Goal: Task Accomplishment & Management: Complete application form

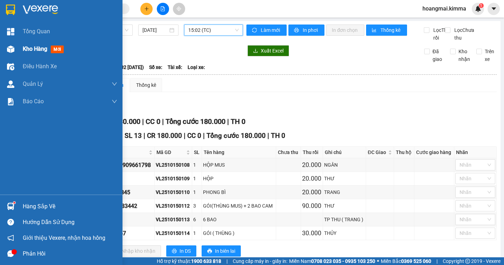
click at [35, 48] on span "Kho hàng" at bounding box center [35, 49] width 25 height 7
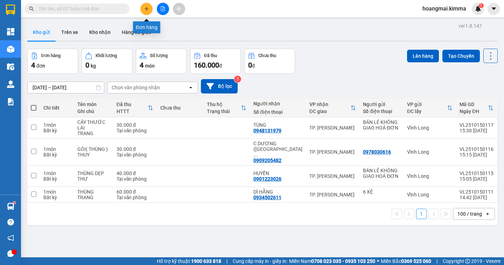
click at [146, 10] on icon "plus" at bounding box center [146, 8] width 5 height 5
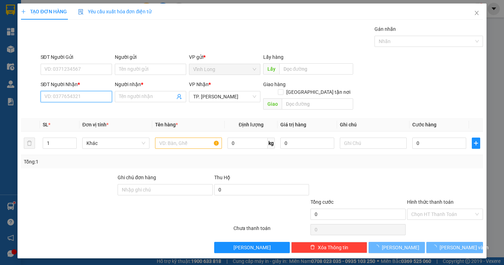
drag, startPoint x: 87, startPoint y: 96, endPoint x: 0, endPoint y: 8, distance: 123.6
click at [87, 95] on input "SĐT Người Nhận *" at bounding box center [76, 96] width 71 height 11
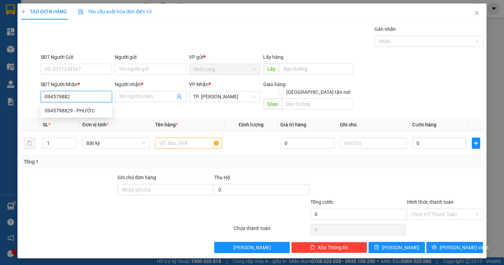
type input "0945798829"
click at [88, 110] on div "0945798829 - PHƯỚC" at bounding box center [76, 111] width 63 height 8
type input "PHƯỚC"
type input "0945798829"
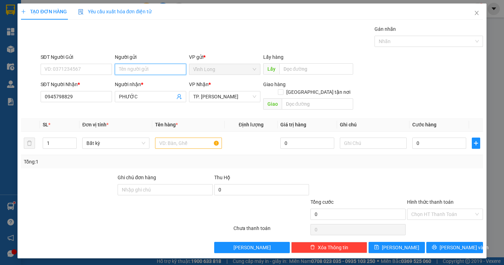
click at [133, 68] on input "Người gửi" at bounding box center [150, 69] width 71 height 11
type input "BÁN"
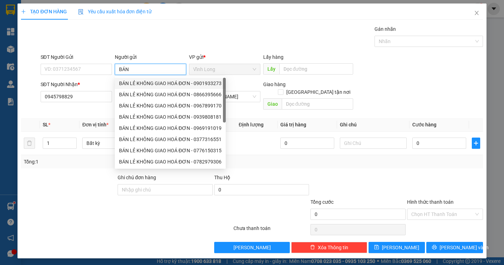
click at [164, 83] on div "BÁN LẺ KHÔNG GIAO HOÁ ĐƠN - 0901933273" at bounding box center [170, 83] width 103 height 8
type input "0901933273"
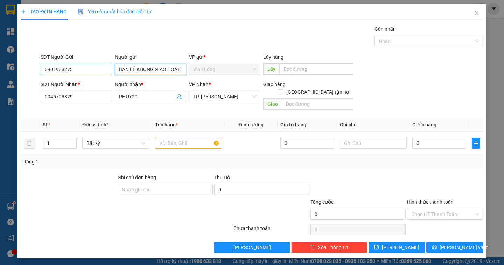
type input "BÁN LẺ KHÔNG GIAO HOÁ ĐƠN"
drag, startPoint x: 97, startPoint y: 70, endPoint x: 4, endPoint y: 58, distance: 93.5
click at [4, 58] on div "TẠO ĐƠN HÀNG Yêu cầu xuất hóa đơn điện tử Transit Pickup Surcharge Ids Transit …" at bounding box center [252, 132] width 504 height 265
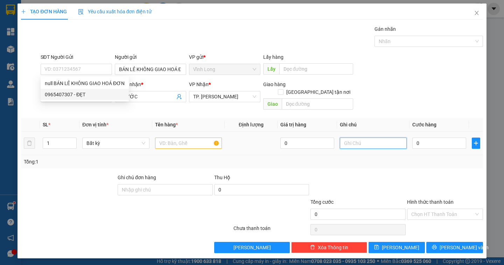
drag, startPoint x: 372, startPoint y: 136, endPoint x: 385, endPoint y: 91, distance: 47.2
click at [377, 118] on table "SL * Đơn vị tính * Tên hàng * Định lượng Giá trị hàng Ghi chú Cước hàng 1 Bất k…" at bounding box center [252, 136] width 462 height 37
type input "NGÂN"
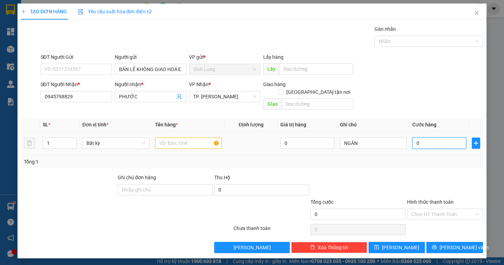
click at [423, 138] on input "0" at bounding box center [439, 143] width 54 height 11
type input "5"
type input "50"
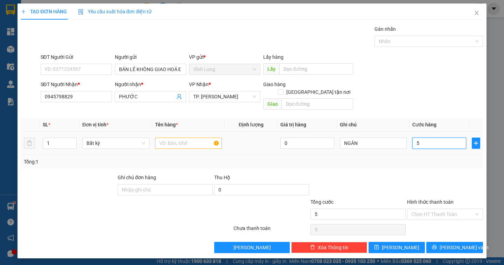
type input "50"
type input "50.000"
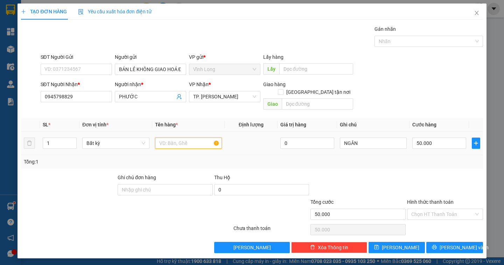
click at [188, 138] on input "text" at bounding box center [188, 143] width 67 height 11
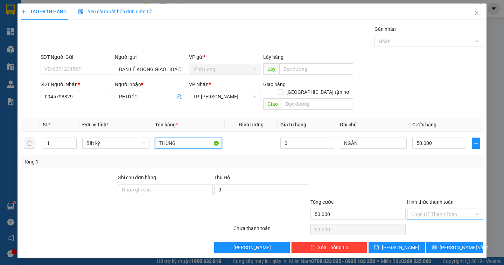
type input "THÙNG"
click at [451, 209] on input "Hình thức thanh toán" at bounding box center [442, 214] width 63 height 11
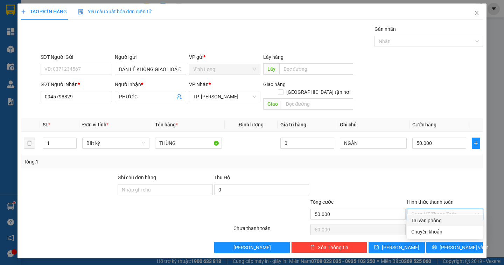
click at [442, 216] on div "Tại văn phòng" at bounding box center [445, 220] width 76 height 11
type input "0"
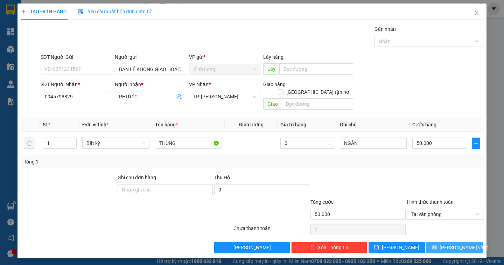
click at [450, 244] on span "[PERSON_NAME] và In" at bounding box center [464, 248] width 49 height 8
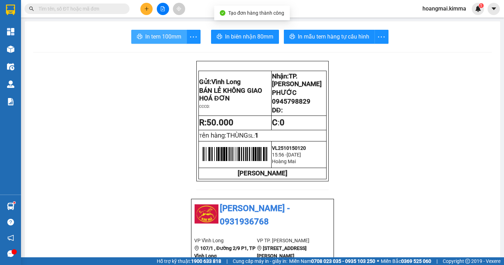
click at [158, 34] on span "In tem 100mm" at bounding box center [163, 36] width 36 height 9
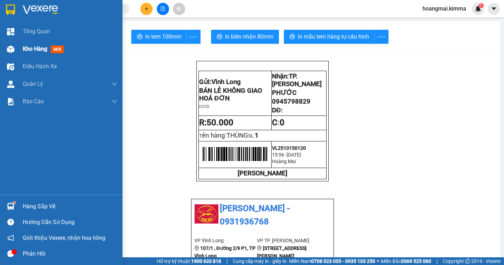
click at [38, 50] on span "Kho hàng" at bounding box center [35, 49] width 25 height 7
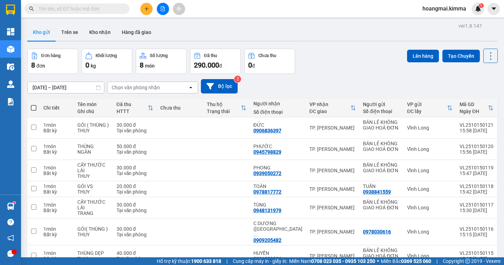
click at [104, 11] on input "text" at bounding box center [80, 9] width 83 height 8
drag, startPoint x: 103, startPoint y: 10, endPoint x: 103, endPoint y: 3, distance: 7.0
click at [103, 9] on input "text" at bounding box center [80, 9] width 83 height 8
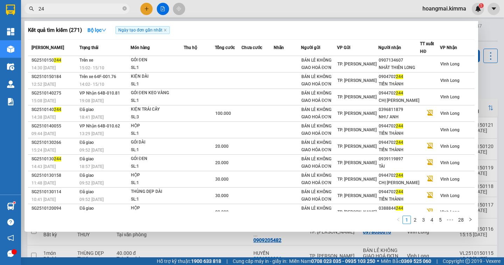
type input "2"
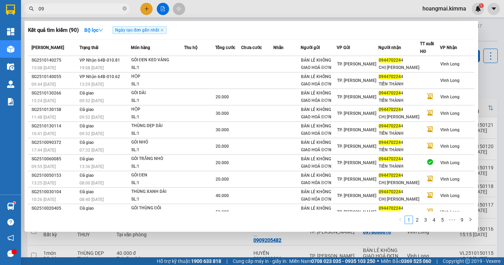
type input "0"
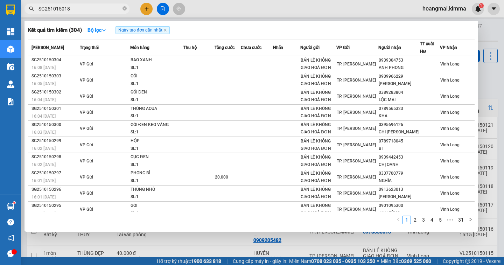
type input "SG2510150184"
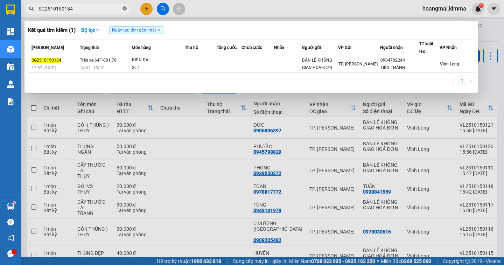
click at [123, 8] on icon "close-circle" at bounding box center [125, 8] width 4 height 4
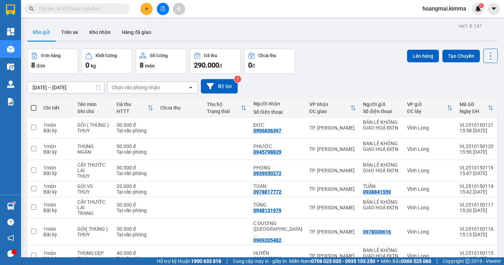
click at [110, 9] on input "text" at bounding box center [80, 9] width 83 height 8
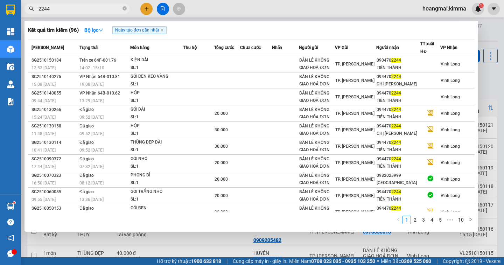
type input "2244"
click at [484, 84] on div at bounding box center [252, 132] width 504 height 265
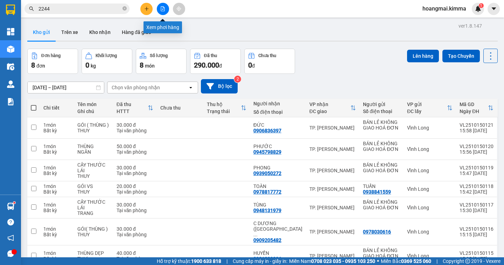
click at [164, 7] on icon "file-add" at bounding box center [162, 8] width 5 height 5
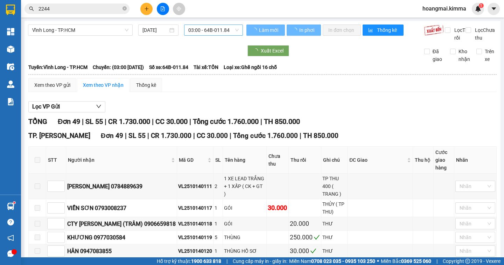
click at [230, 32] on span "03:00 - 64B-011.84" at bounding box center [213, 30] width 50 height 11
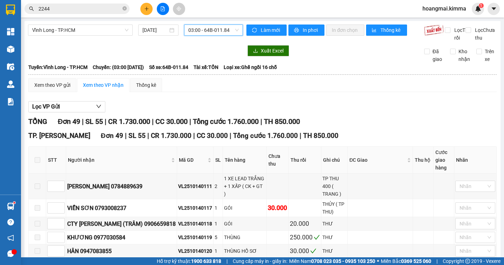
click at [219, 30] on span "03:00 - 64B-011.84" at bounding box center [213, 30] width 50 height 11
click at [152, 31] on input "[DATE]" at bounding box center [156, 30] width 26 height 8
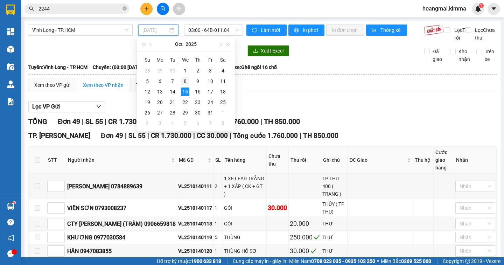
click at [188, 82] on div "8" at bounding box center [185, 81] width 8 height 8
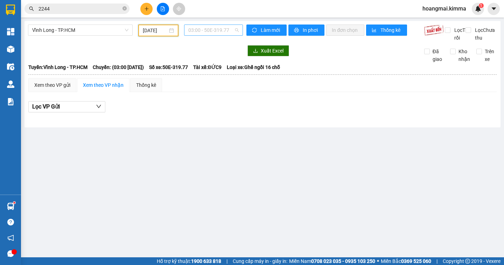
click at [224, 29] on span "03:00 - 50E-319.77" at bounding box center [213, 30] width 50 height 11
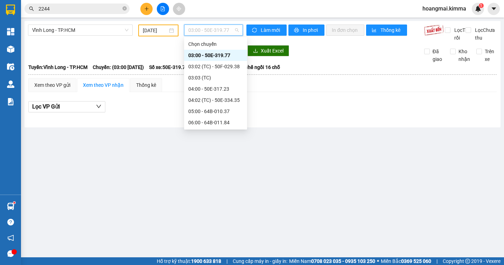
click at [164, 32] on input "[DATE]" at bounding box center [155, 31] width 25 height 8
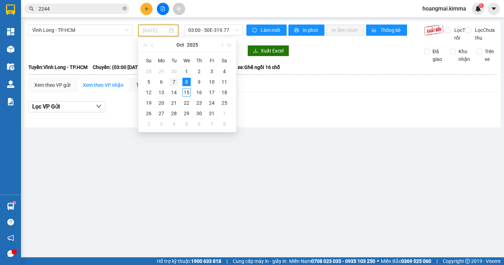
click at [176, 85] on div "7" at bounding box center [174, 82] width 8 height 8
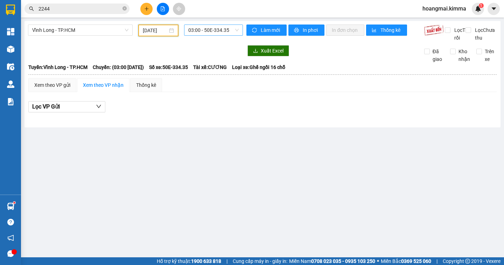
click at [228, 29] on span "03:00 - 50E-334.35" at bounding box center [213, 30] width 50 height 11
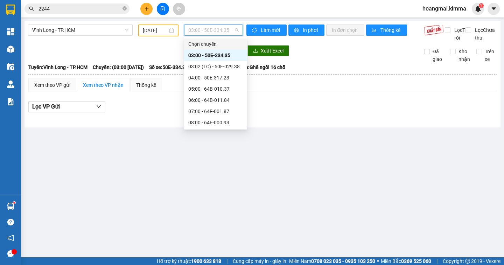
click at [155, 33] on input "[DATE]" at bounding box center [155, 31] width 25 height 8
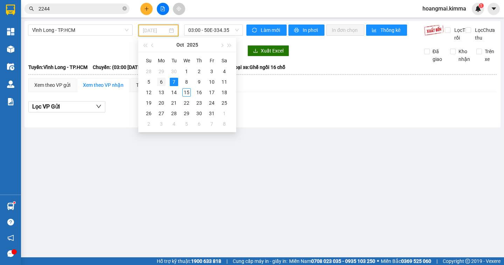
click at [162, 83] on div "6" at bounding box center [161, 82] width 8 height 8
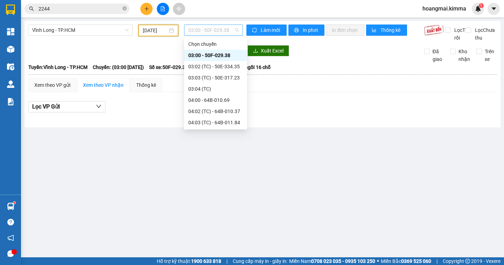
click at [225, 28] on span "03:00 - 50F-029.38" at bounding box center [213, 30] width 50 height 11
click at [162, 31] on input "[DATE]" at bounding box center [155, 31] width 25 height 8
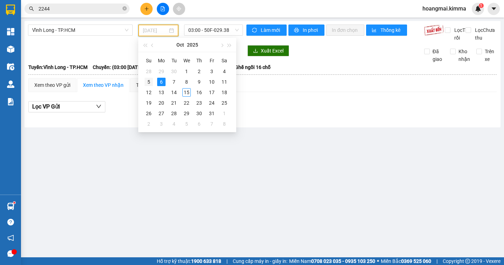
click at [144, 84] on td "5" at bounding box center [149, 82] width 13 height 11
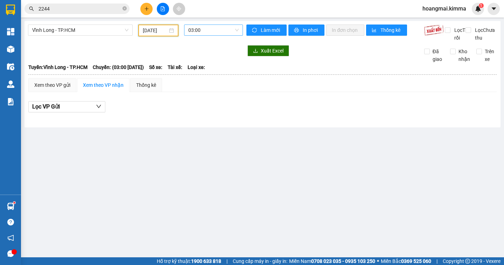
click at [218, 29] on span "03:00" at bounding box center [213, 30] width 50 height 11
click at [236, 28] on span "03:00" at bounding box center [213, 30] width 50 height 11
click at [223, 32] on span "03:00" at bounding box center [213, 30] width 50 height 11
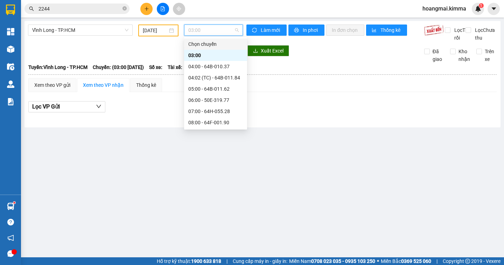
click at [145, 29] on input "[DATE]" at bounding box center [155, 31] width 25 height 8
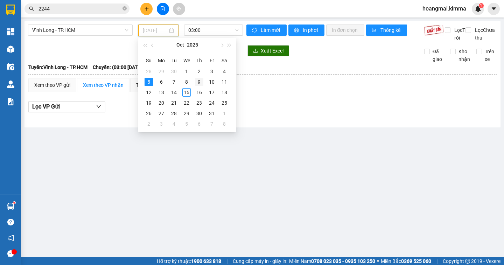
click at [197, 82] on div "9" at bounding box center [199, 82] width 8 height 8
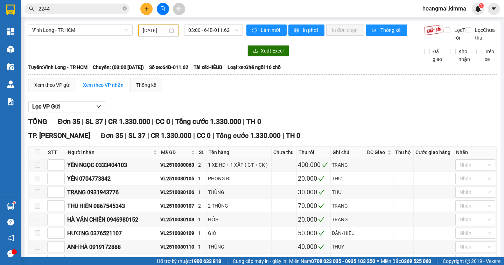
click at [147, 30] on input "[DATE]" at bounding box center [155, 31] width 25 height 8
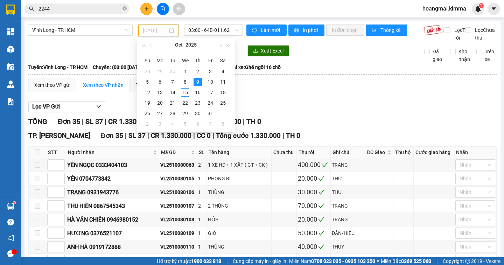
type input "[DATE]"
click at [87, 31] on span "Vĩnh Long - TP.HCM" at bounding box center [80, 30] width 96 height 11
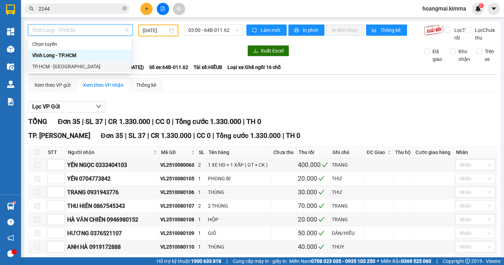
click at [70, 67] on div "TP.HCM - [GEOGRAPHIC_DATA]" at bounding box center [79, 67] width 95 height 8
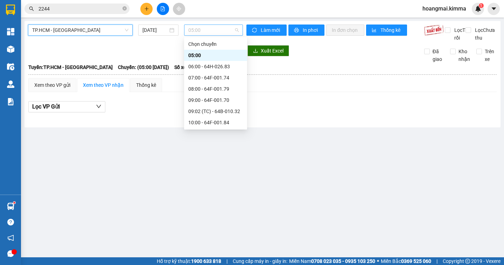
click at [214, 32] on span "05:00" at bounding box center [213, 30] width 50 height 11
click at [141, 30] on div "[DATE]" at bounding box center [158, 30] width 40 height 11
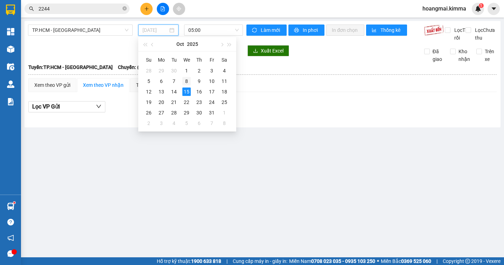
click at [186, 81] on div "8" at bounding box center [186, 81] width 8 height 8
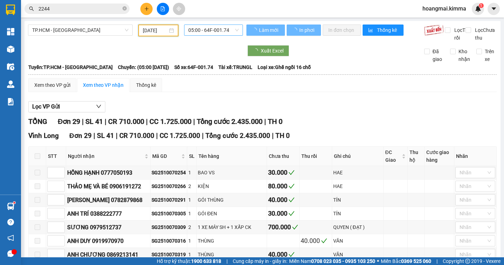
click at [228, 29] on span "05:00 - 64F-001.74" at bounding box center [213, 30] width 50 height 11
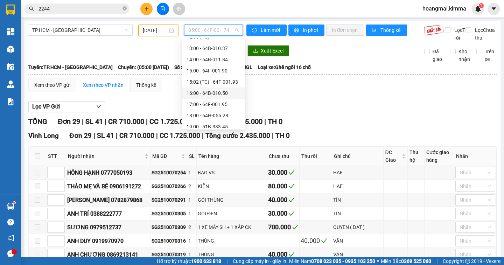
scroll to position [202, 0]
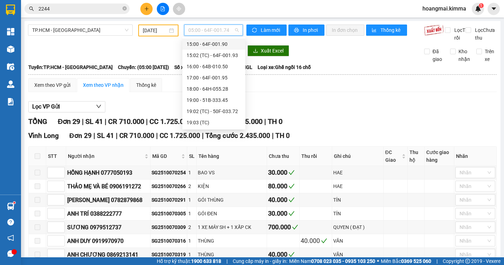
click at [161, 29] on input "[DATE]" at bounding box center [155, 31] width 25 height 8
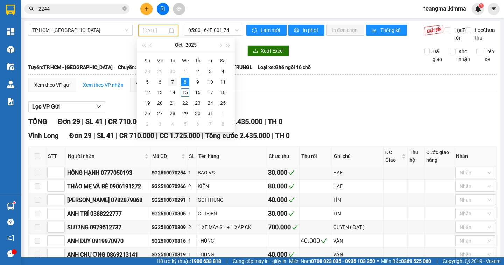
click at [170, 84] on div "7" at bounding box center [172, 82] width 8 height 8
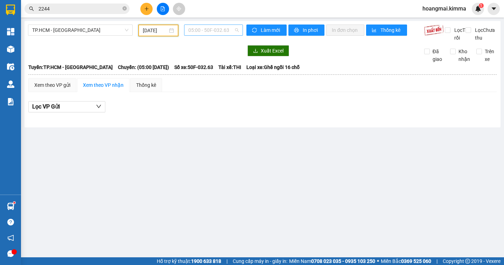
scroll to position [11, 0]
click at [230, 29] on span "05:00 - 50F-032.63" at bounding box center [213, 30] width 50 height 11
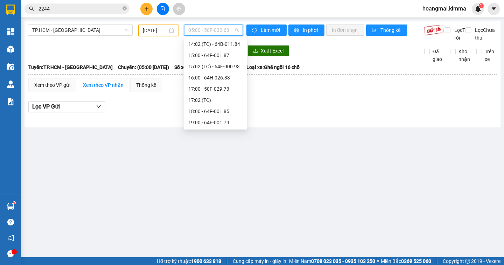
scroll to position [50, 0]
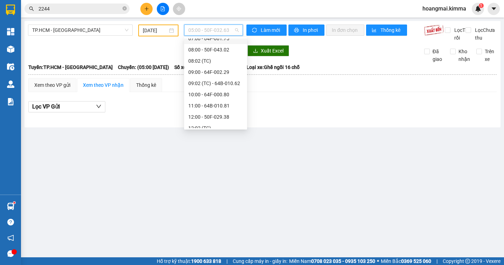
click at [209, 31] on span "05:00 - 50F-032.63" at bounding box center [213, 30] width 50 height 11
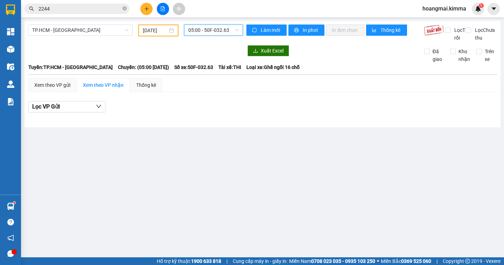
click at [147, 32] on input "[DATE]" at bounding box center [155, 31] width 25 height 8
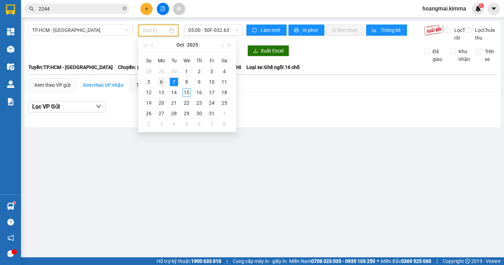
click at [161, 85] on div "6" at bounding box center [161, 82] width 8 height 8
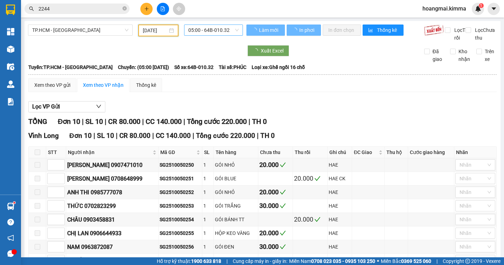
click at [230, 29] on span "05:00 - 64B-010.32" at bounding box center [213, 30] width 50 height 11
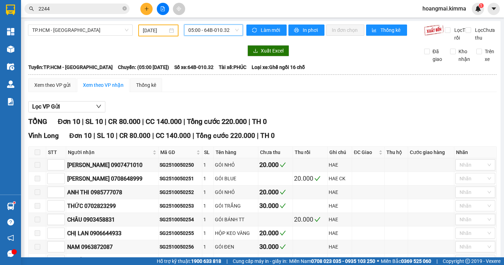
click at [226, 32] on span "05:00 - 64B-010.32" at bounding box center [213, 30] width 50 height 11
click at [231, 32] on span "05:00 - 64B-010.32" at bounding box center [213, 30] width 50 height 11
click at [105, 31] on span "TP.HCM - [GEOGRAPHIC_DATA]" at bounding box center [80, 30] width 96 height 11
click at [152, 32] on input "[DATE]" at bounding box center [155, 31] width 25 height 8
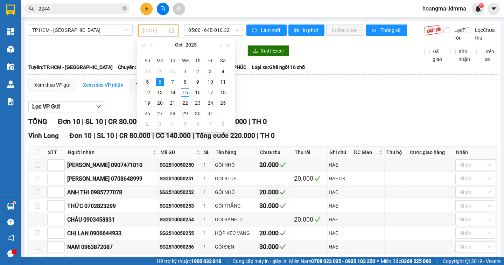
click at [149, 85] on div "5" at bounding box center [147, 82] width 8 height 8
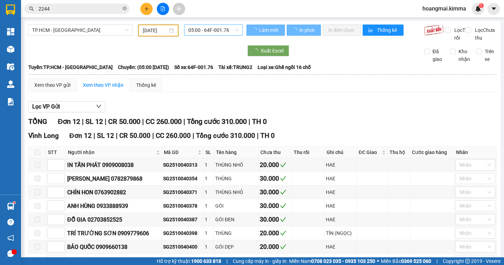
click at [231, 30] on span "05:00 - 64F-001.76" at bounding box center [213, 30] width 50 height 11
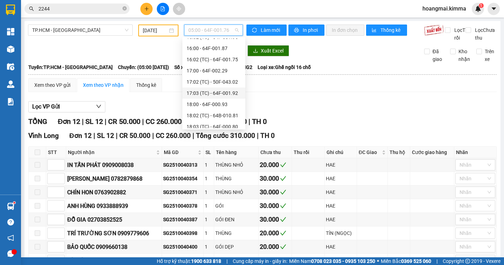
scroll to position [210, 0]
click at [237, 60] on div "17:03 (TC) - 64F-001.92" at bounding box center [214, 58] width 55 height 8
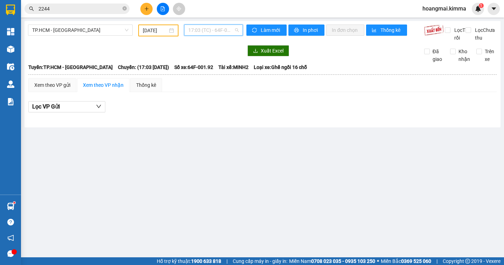
click at [234, 30] on span "17:03 (TC) - 64F-001.92" at bounding box center [213, 30] width 50 height 11
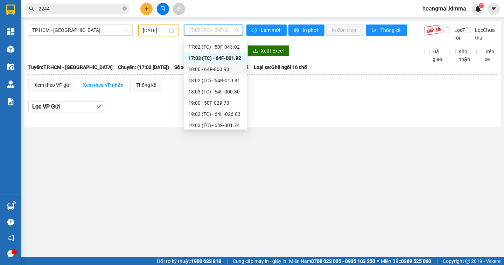
scroll to position [175, 0]
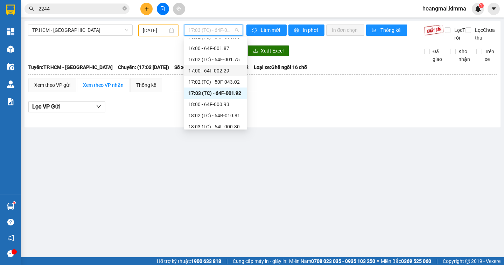
click at [237, 70] on div "17:00 - 64F-002.29" at bounding box center [215, 71] width 55 height 8
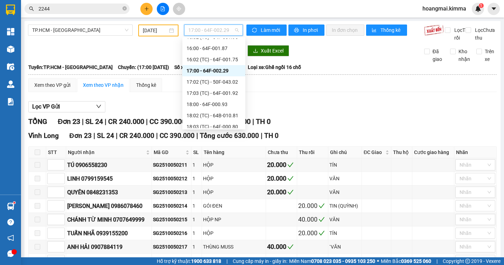
click at [232, 33] on span "17:00 - 64F-002.29" at bounding box center [213, 30] width 50 height 11
click at [234, 81] on div "17:02 (TC) - 50F-043.02" at bounding box center [214, 82] width 55 height 8
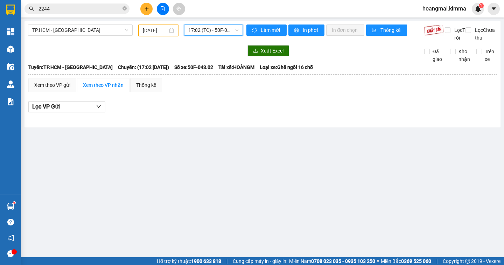
click at [227, 30] on span "17:02 (TC) - 50F-043.02" at bounding box center [213, 30] width 50 height 11
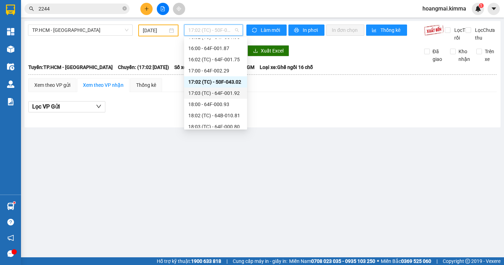
click at [236, 92] on div "17:03 (TC) - 64F-001.92" at bounding box center [215, 93] width 55 height 8
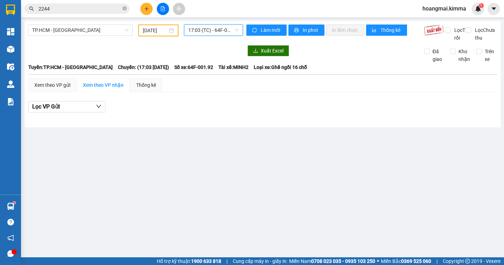
click at [229, 33] on span "17:03 (TC) - 64F-001.92" at bounding box center [213, 30] width 50 height 11
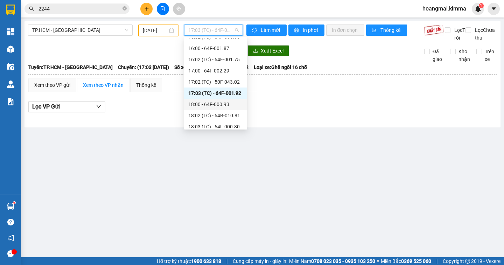
click at [233, 106] on div "18:00 - 64F-000.93" at bounding box center [215, 104] width 55 height 8
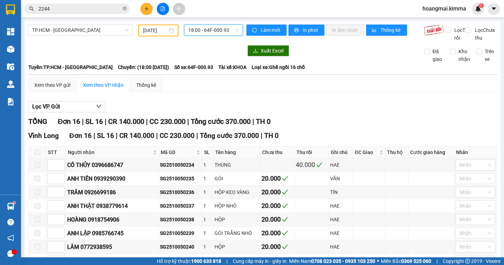
click at [215, 29] on span "18:00 - 64F-000.93" at bounding box center [213, 30] width 50 height 11
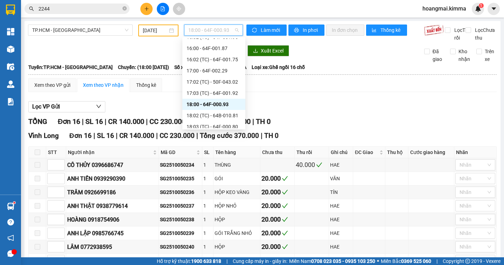
scroll to position [213, 0]
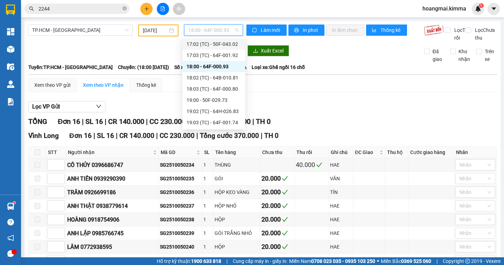
click at [153, 30] on input "[DATE]" at bounding box center [155, 31] width 25 height 8
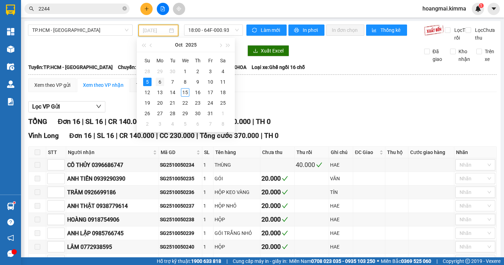
click at [157, 83] on div "6" at bounding box center [160, 82] width 8 height 8
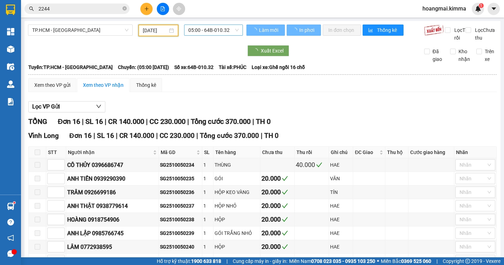
click at [226, 32] on span "05:00 - 64B-010.32" at bounding box center [213, 30] width 50 height 11
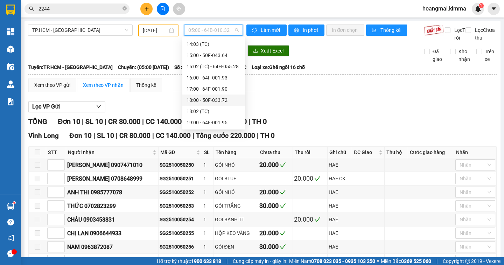
scroll to position [108, 0]
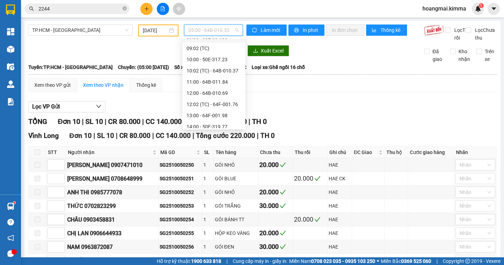
click at [223, 32] on span "05:00 - 64B-010.32" at bounding box center [213, 30] width 50 height 11
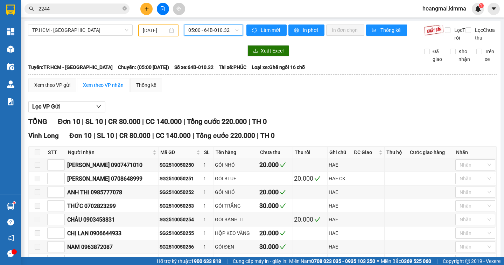
scroll to position [11, 0]
click at [229, 30] on span "05:00 - 64B-010.32" at bounding box center [213, 30] width 50 height 11
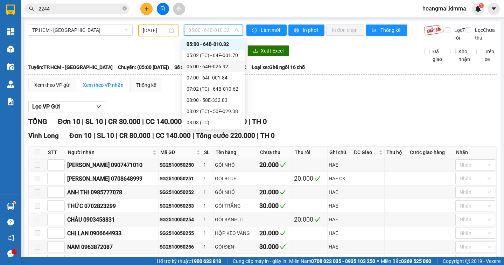
click at [165, 29] on input "[DATE]" at bounding box center [155, 31] width 25 height 8
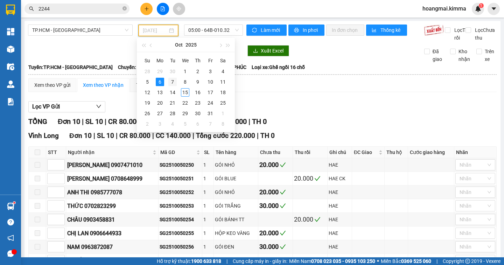
click at [172, 83] on div "7" at bounding box center [172, 82] width 8 height 8
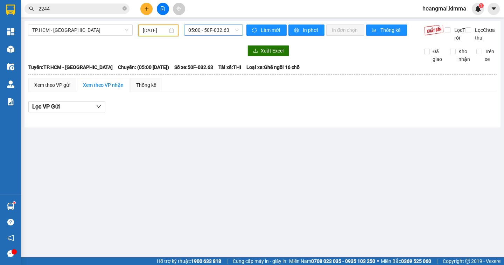
click at [222, 31] on span "05:00 - 50F-032.63" at bounding box center [213, 30] width 50 height 11
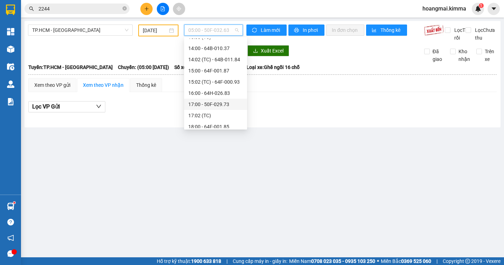
scroll to position [190, 0]
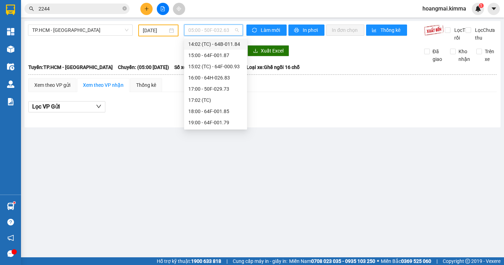
click at [217, 32] on span "05:00 - 50F-032.63" at bounding box center [213, 30] width 50 height 11
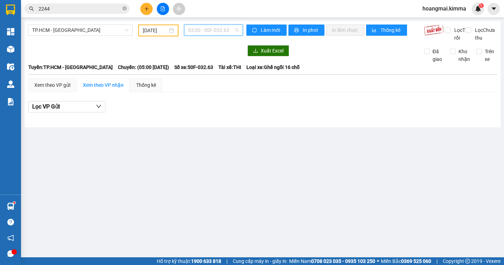
click at [222, 28] on span "05:00 - 50F-032.63" at bounding box center [213, 30] width 50 height 11
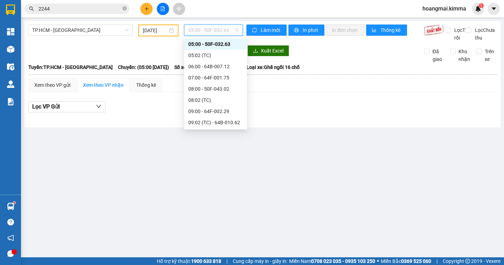
click at [162, 30] on input "[DATE]" at bounding box center [155, 31] width 25 height 8
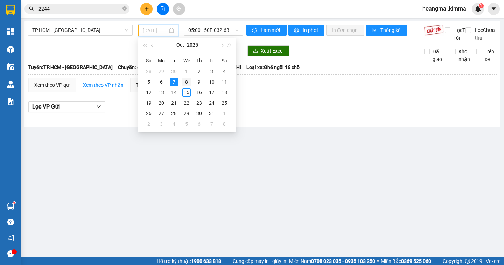
click at [185, 79] on div "8" at bounding box center [186, 82] width 8 height 8
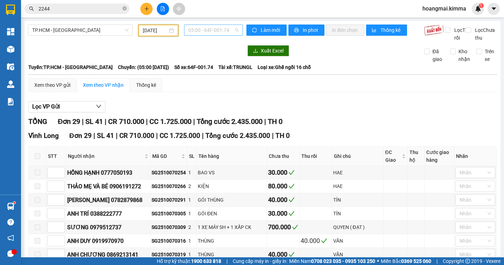
click at [220, 31] on span "05:00 - 64F-001.74" at bounding box center [213, 30] width 50 height 11
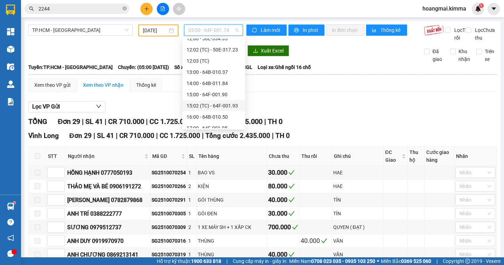
scroll to position [202, 0]
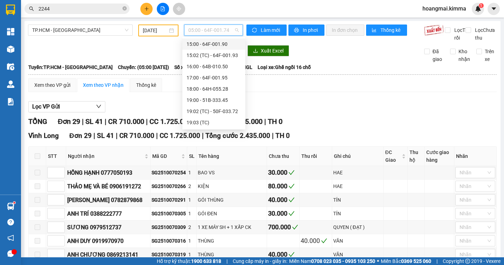
click at [226, 27] on span "05:00 - 64F-001.74" at bounding box center [213, 30] width 50 height 11
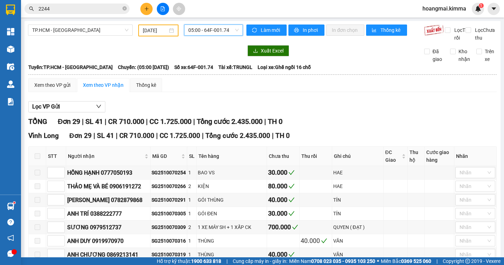
scroll to position [11, 0]
click at [227, 32] on span "05:00 - 64F-001.74" at bounding box center [213, 30] width 50 height 11
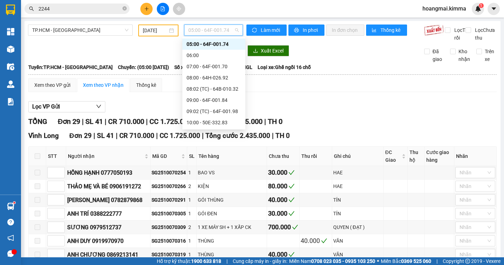
click at [161, 30] on input "[DATE]" at bounding box center [155, 31] width 25 height 8
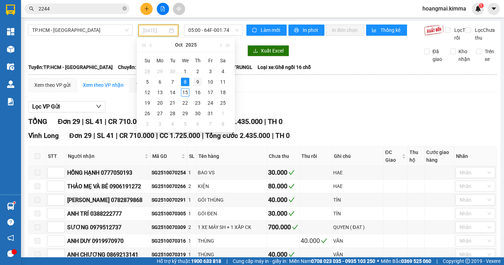
click at [196, 82] on div "9" at bounding box center [198, 82] width 8 height 8
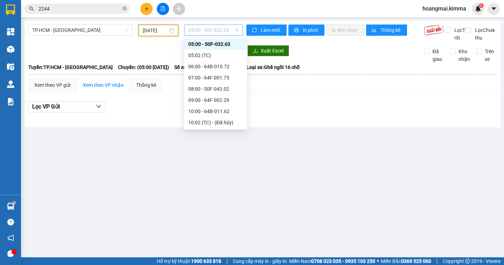
click at [230, 30] on span "05:00 - 50F-032.63" at bounding box center [213, 30] width 50 height 11
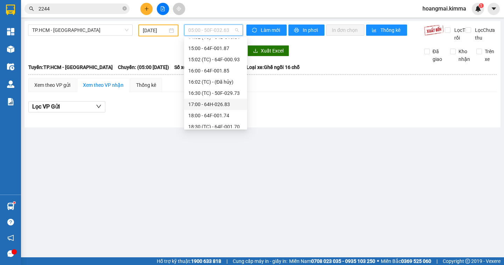
scroll to position [202, 0]
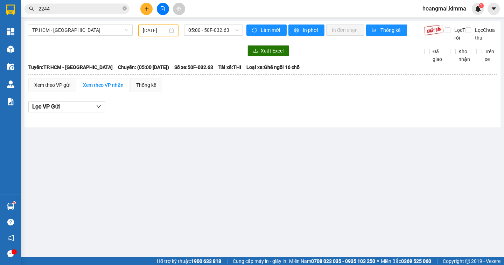
click at [172, 32] on div "[DATE]" at bounding box center [158, 31] width 31 height 8
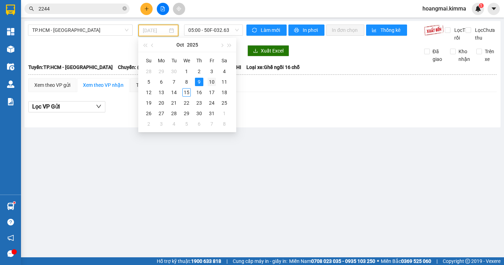
click at [211, 80] on div "10" at bounding box center [212, 82] width 8 height 8
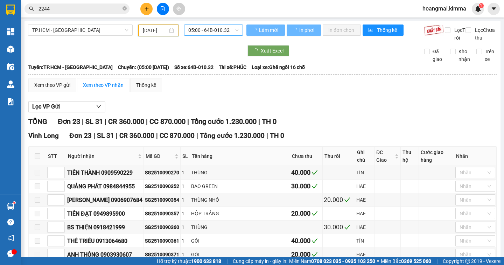
click at [230, 29] on span "05:00 - 64B-010.32" at bounding box center [213, 30] width 50 height 11
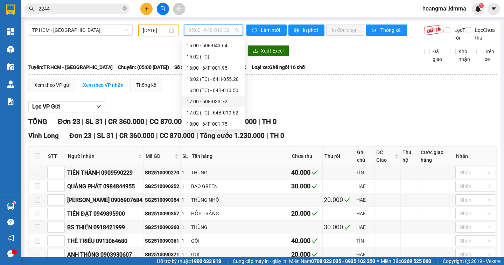
scroll to position [303, 0]
click at [216, 34] on span "05:00 - 64B-010.32" at bounding box center [213, 30] width 50 height 11
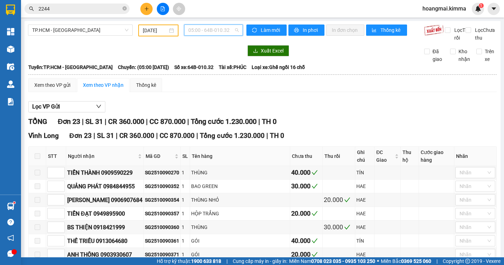
click at [229, 31] on span "05:00 - 64B-010.32" at bounding box center [213, 30] width 50 height 11
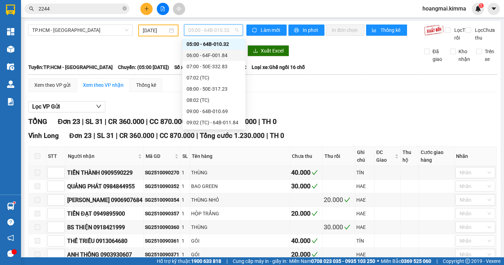
click at [159, 31] on input "[DATE]" at bounding box center [155, 31] width 25 height 8
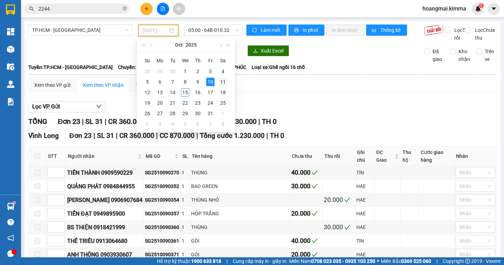
click at [223, 83] on div "11" at bounding box center [223, 82] width 8 height 8
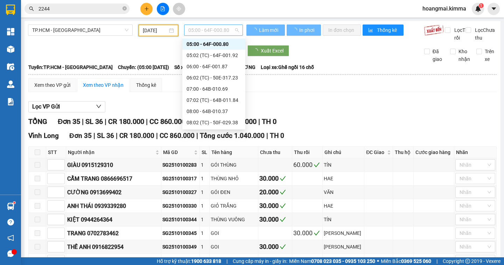
click at [234, 29] on span "05:00 - 64F-000.80" at bounding box center [213, 30] width 50 height 11
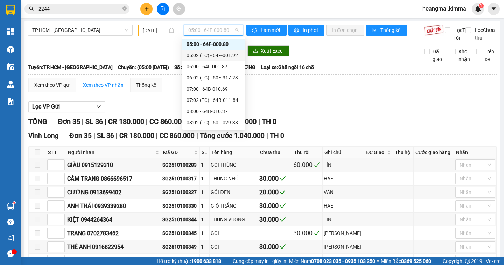
click at [236, 54] on div "05:02 (TC) - 64F-001.92" at bounding box center [214, 55] width 55 height 8
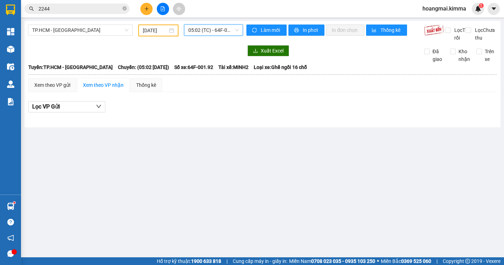
click at [226, 34] on span "05:02 (TC) - 64F-001.92" at bounding box center [213, 30] width 50 height 11
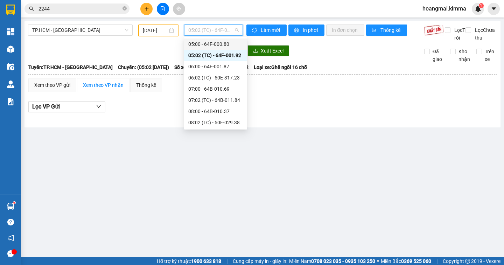
click at [226, 43] on div "05:00 - 64F-000.80" at bounding box center [215, 44] width 55 height 8
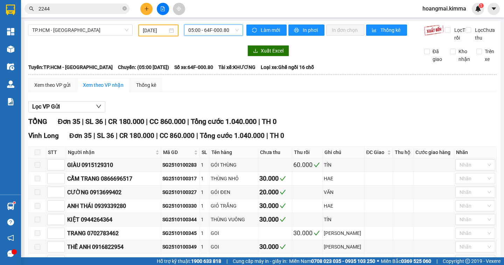
click at [226, 30] on span "05:00 - 64F-000.80" at bounding box center [213, 30] width 50 height 11
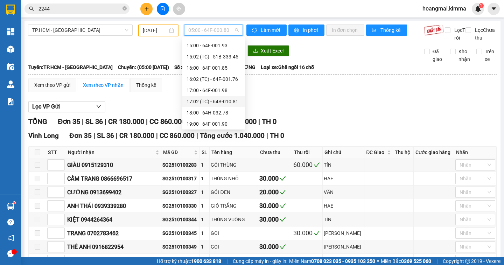
scroll to position [258, 0]
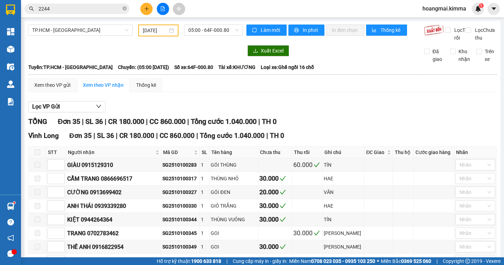
click at [169, 32] on div "[DATE]" at bounding box center [158, 31] width 31 height 8
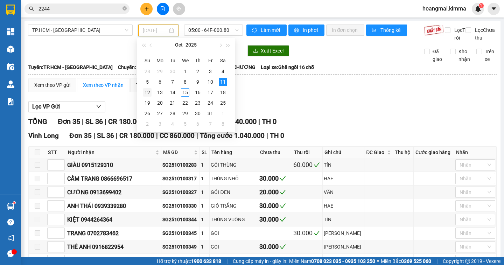
click at [144, 92] on div "12" at bounding box center [147, 92] width 8 height 8
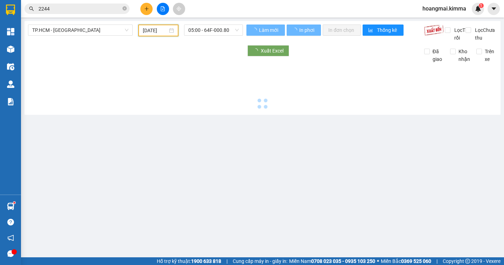
scroll to position [0, 0]
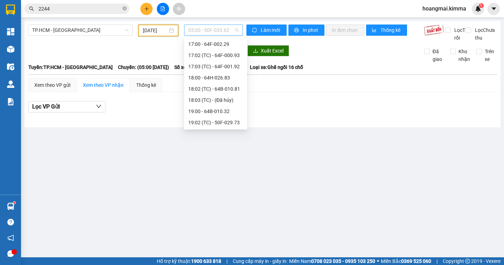
scroll to position [11, 0]
click at [221, 35] on span "05:00 - 50F-033.62" at bounding box center [213, 30] width 50 height 11
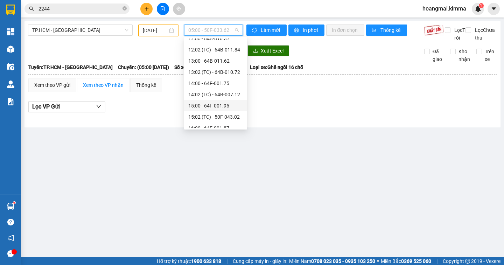
scroll to position [256, 0]
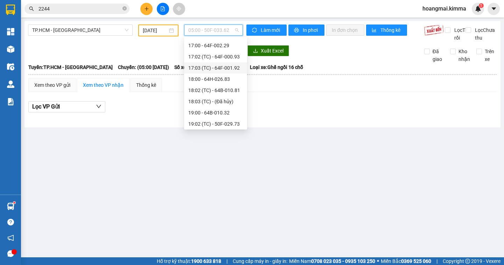
click at [233, 66] on div "17:03 (TC) - 64F-001.92" at bounding box center [215, 68] width 55 height 8
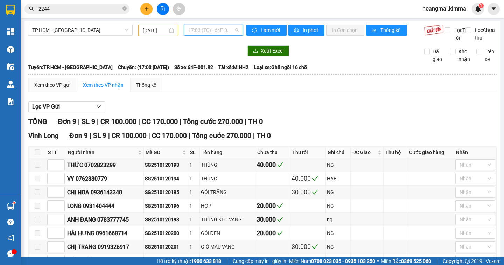
click at [228, 25] on span "17:03 (TC) - 64F-001.92" at bounding box center [213, 30] width 50 height 11
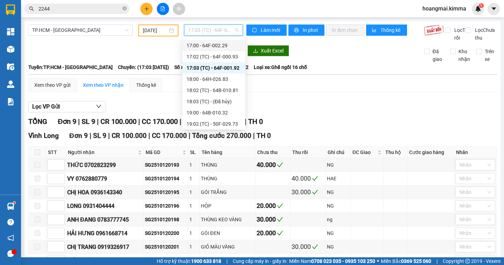
click at [232, 48] on div "17:00 - 64F-002.29" at bounding box center [214, 46] width 55 height 8
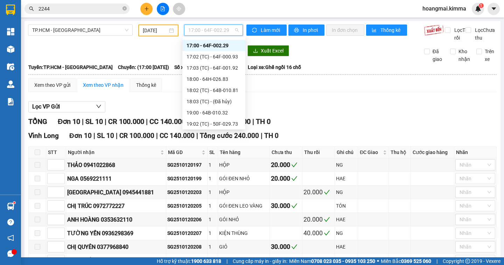
click at [223, 35] on span "17:00 - 64F-002.29" at bounding box center [213, 30] width 50 height 11
click at [232, 59] on div "17:02 (TC) - 64F-000.93" at bounding box center [214, 57] width 55 height 8
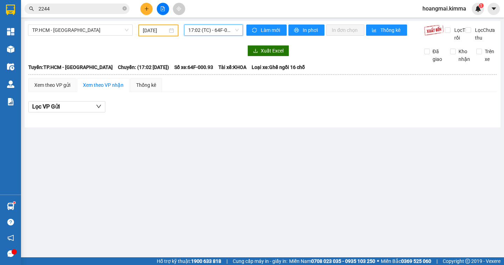
click at [231, 31] on span "17:02 (TC) - 64F-000.93" at bounding box center [213, 30] width 50 height 11
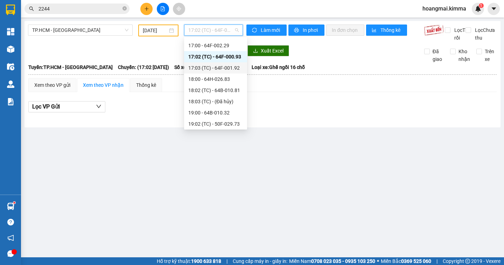
click at [232, 67] on div "17:03 (TC) - 64F-001.92" at bounding box center [215, 68] width 55 height 8
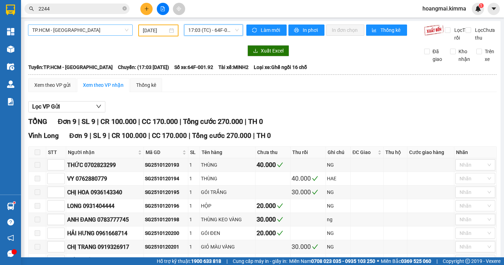
click at [116, 34] on span "TP.HCM - [GEOGRAPHIC_DATA]" at bounding box center [80, 30] width 96 height 11
click at [174, 33] on div "[DATE]" at bounding box center [158, 31] width 40 height 12
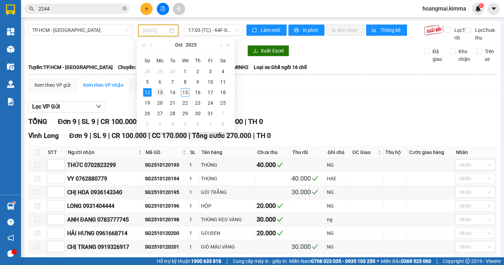
click at [158, 91] on div "13" at bounding box center [160, 92] width 8 height 8
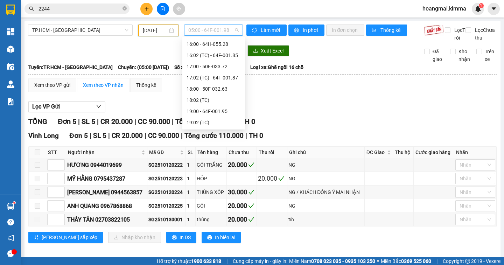
scroll to position [11, 0]
click at [223, 31] on span "05:00 - 64F-001.98" at bounding box center [213, 30] width 50 height 11
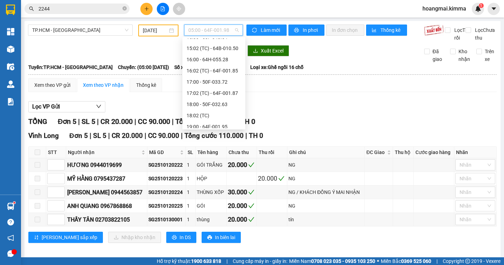
scroll to position [190, 0]
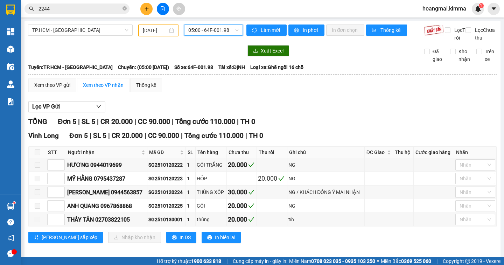
click at [212, 31] on span "05:00 - 64F-001.98" at bounding box center [213, 30] width 50 height 11
click at [156, 33] on input "[DATE]" at bounding box center [155, 31] width 25 height 8
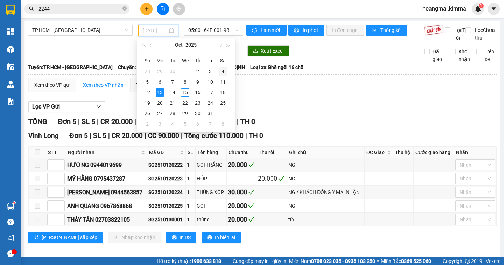
click at [222, 71] on div "4" at bounding box center [223, 71] width 8 height 8
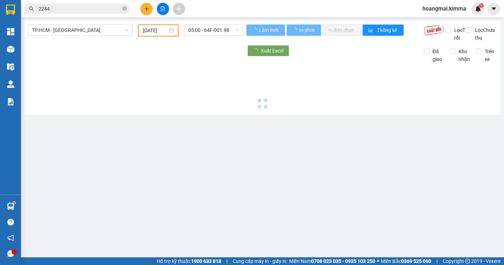
type input "[DATE]"
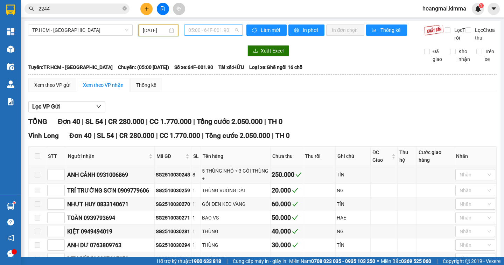
click at [225, 29] on span "05:00 - 64F-001.90" at bounding box center [213, 30] width 50 height 11
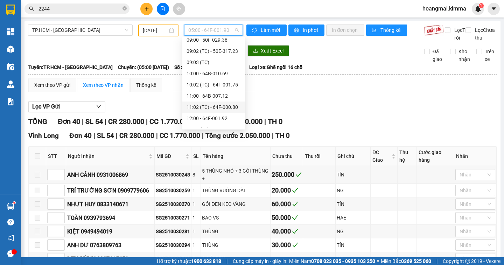
scroll to position [140, 0]
click at [230, 86] on div "12:00 - 64F-001.92" at bounding box center [214, 83] width 55 height 8
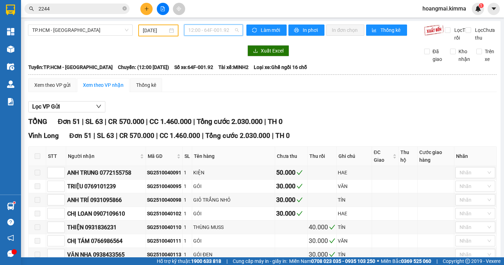
click at [226, 33] on span "12:00 - 64F-001.92" at bounding box center [213, 30] width 50 height 11
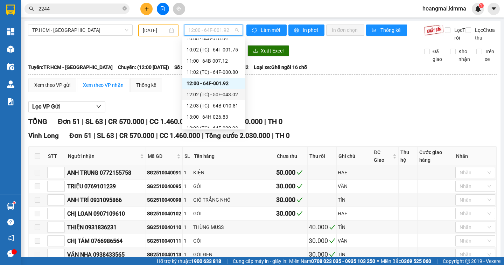
click at [234, 94] on div "12:02 (TC) - 50F-043.02" at bounding box center [214, 95] width 55 height 8
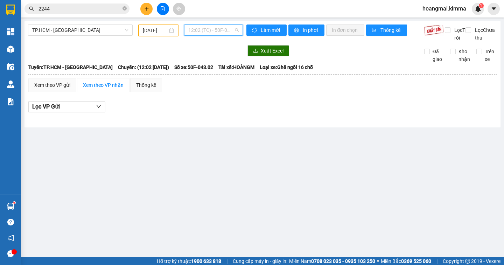
click at [229, 31] on span "12:02 (TC) - 50F-043.02" at bounding box center [213, 30] width 50 height 11
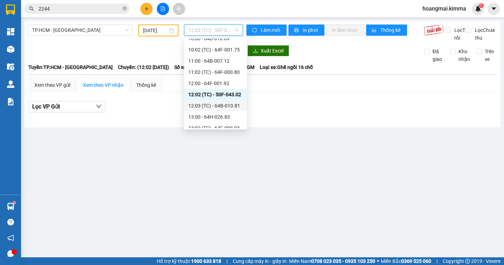
click at [231, 107] on div "12:03 (TC) - 64B-010.81" at bounding box center [215, 106] width 55 height 8
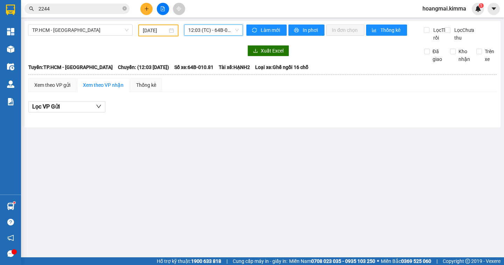
click at [235, 32] on span "12:03 (TC) - 64B-010.81" at bounding box center [213, 30] width 50 height 11
click at [147, 8] on icon "plus" at bounding box center [146, 8] width 5 height 5
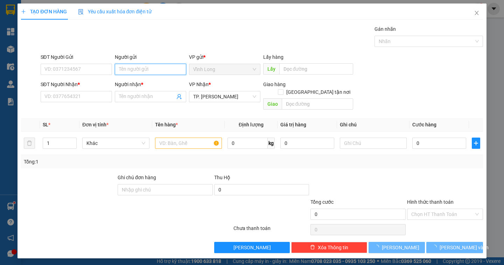
click at [143, 68] on input "Người gửi" at bounding box center [150, 69] width 71 height 11
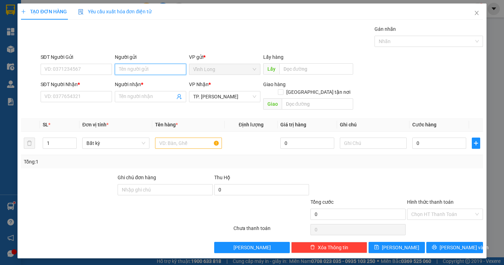
click at [143, 68] on input "Người gửi" at bounding box center [150, 69] width 71 height 11
type input "D"
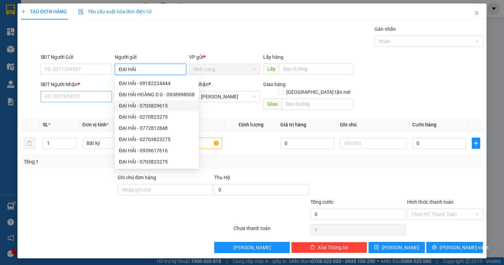
type input "ĐẠI HẢI"
click at [78, 97] on input "SĐT Người Nhận *" at bounding box center [76, 96] width 71 height 11
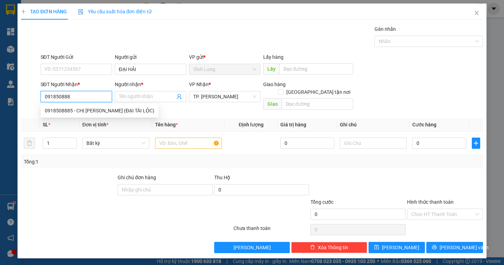
type input "0918508885"
click at [111, 112] on div "0918508885 - CHỊ [PERSON_NAME] (ĐẠI TÀI LỘC)" at bounding box center [100, 111] width 110 height 8
type input "CHỊ [PERSON_NAME] (ĐẠI TÀI LỘC)"
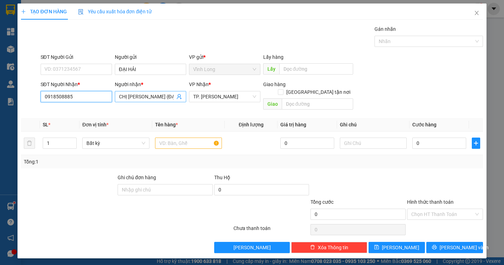
type input "0918508885"
click at [144, 97] on input "CHỊ [PERSON_NAME] (ĐẠI TÀI LỘC)" at bounding box center [147, 97] width 56 height 8
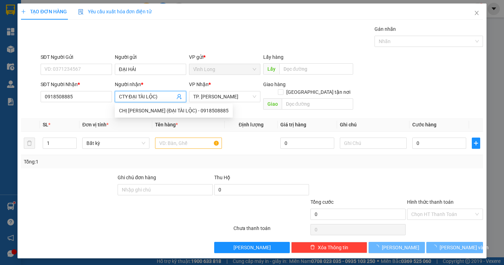
click at [158, 96] on input "CTY ĐẠI TÀI LỘC)" at bounding box center [147, 97] width 56 height 8
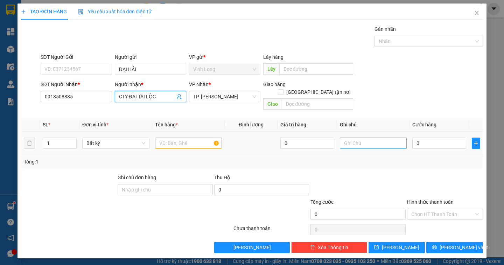
type input "CTY ĐẠI TÀI LỘC"
drag, startPoint x: 352, startPoint y: 138, endPoint x: 323, endPoint y: 85, distance: 61.1
click at [353, 132] on td at bounding box center [373, 143] width 72 height 23
type input "NGÂN"
type input "2"
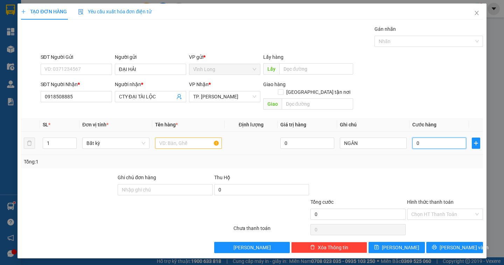
type input "2"
type input "20"
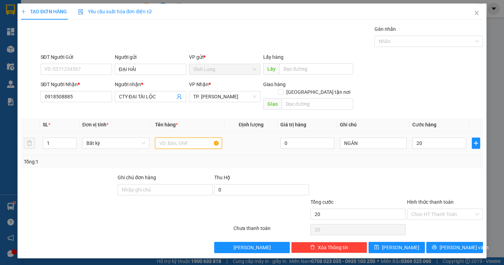
type input "20.000"
click at [182, 138] on input "text" at bounding box center [188, 143] width 67 height 11
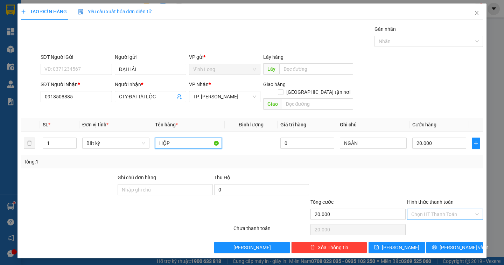
type input "HỘP"
click at [451, 210] on input "Hình thức thanh toán" at bounding box center [442, 214] width 63 height 11
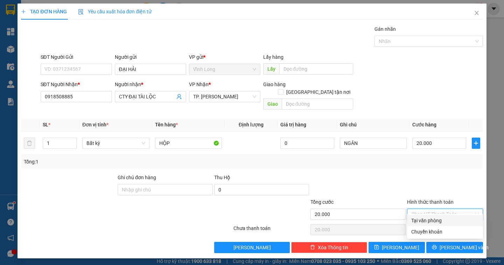
click at [449, 220] on div "Tại văn phòng" at bounding box center [445, 221] width 68 height 8
type input "0"
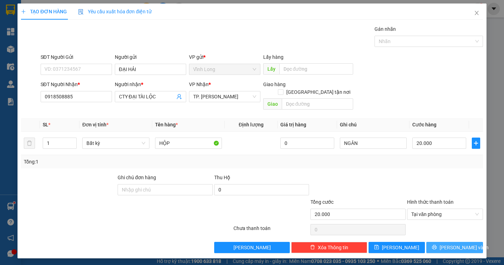
click at [455, 244] on button "[PERSON_NAME] và In" at bounding box center [454, 247] width 56 height 11
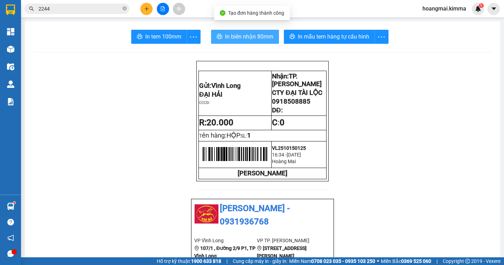
click at [232, 37] on span "In biên nhận 80mm" at bounding box center [249, 36] width 48 height 9
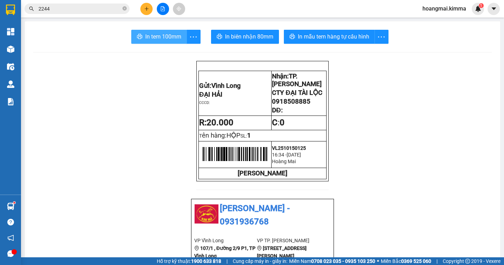
click at [163, 34] on span "In tem 100mm" at bounding box center [163, 36] width 36 height 9
click at [145, 14] on button at bounding box center [146, 9] width 12 height 12
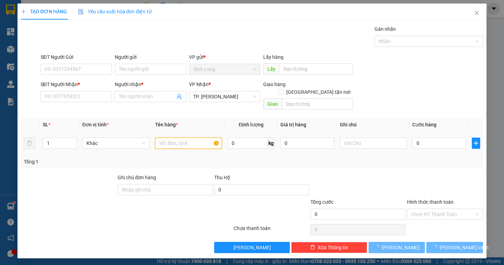
click at [183, 138] on input "text" at bounding box center [188, 143] width 67 height 11
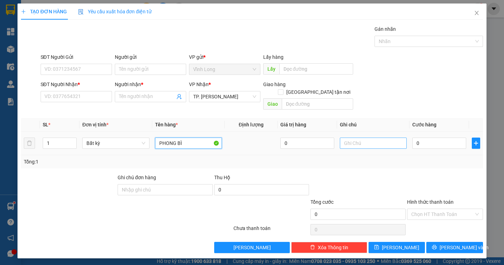
type input "PHONG BÌ"
drag, startPoint x: 351, startPoint y: 136, endPoint x: 353, endPoint y: 128, distance: 8.5
click at [353, 132] on td at bounding box center [373, 143] width 72 height 23
type input "NGÂN"
type input "2"
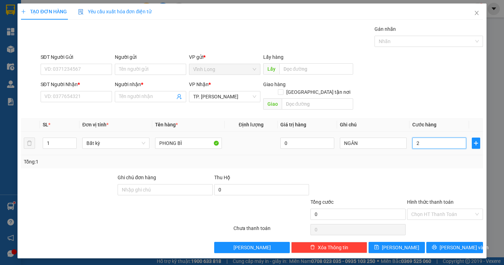
type input "2"
type input "20"
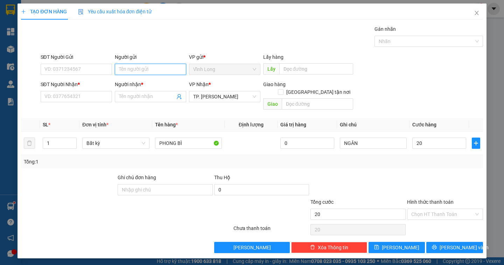
type input "20.000"
click at [128, 69] on input "Người gửi" at bounding box center [150, 69] width 71 height 11
type input "BÁN"
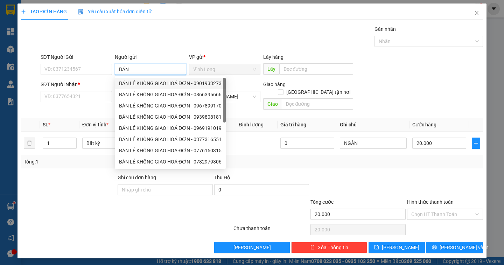
click at [159, 83] on div "BÁN LẺ KHÔNG GIAO HOÁ ĐƠN - 0901933273" at bounding box center [170, 83] width 103 height 8
type input "0901933273"
type input "BÁN LẺ KHÔNG GIAO HOÁ ĐƠN"
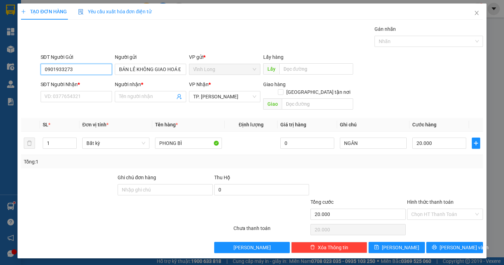
drag, startPoint x: 79, startPoint y: 71, endPoint x: 12, endPoint y: 71, distance: 67.2
click at [12, 72] on div "TẠO ĐƠN HÀNG Yêu cầu xuất hóa đơn điện tử Transit Pickup Surcharge Ids Transit …" at bounding box center [252, 132] width 504 height 265
click at [84, 95] on input "SĐT Người Nhận *" at bounding box center [76, 96] width 71 height 11
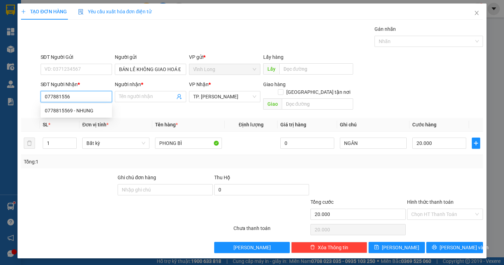
type input "0778815569"
click at [88, 112] on div "0778815569 - NHUNG" at bounding box center [76, 111] width 63 height 8
type input "NHUNG"
type input "0778815569"
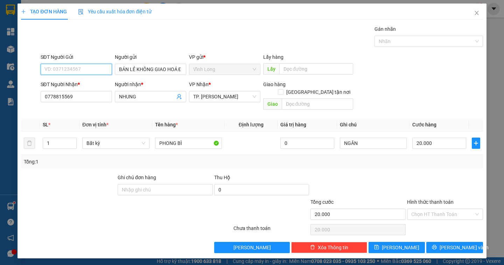
click at [81, 70] on input "SĐT Người Gửi" at bounding box center [76, 69] width 71 height 11
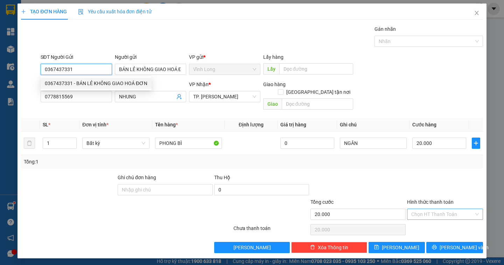
type input "0367437331"
click at [451, 209] on input "Hình thức thanh toán" at bounding box center [442, 214] width 63 height 11
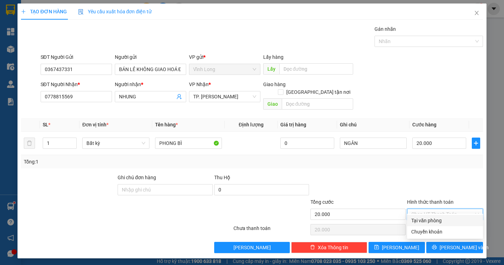
click at [444, 224] on div "Tại văn phòng" at bounding box center [445, 221] width 68 height 8
type input "0"
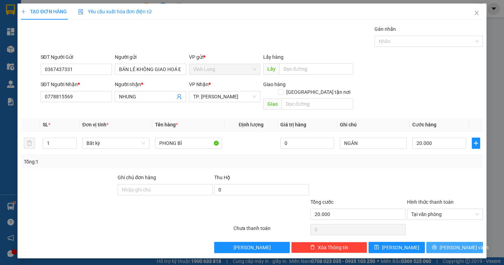
click at [455, 244] on span "[PERSON_NAME] và In" at bounding box center [464, 248] width 49 height 8
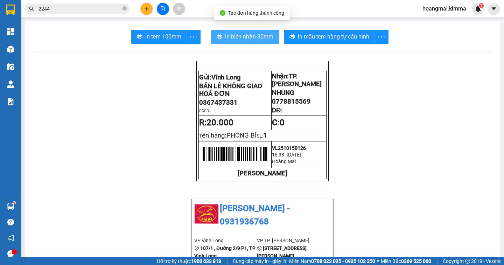
click at [247, 39] on span "In biên nhận 80mm" at bounding box center [249, 36] width 48 height 9
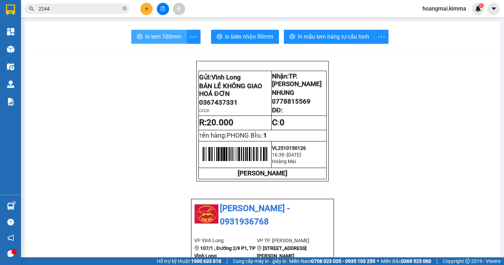
click at [172, 38] on span "In tem 100mm" at bounding box center [163, 36] width 36 height 9
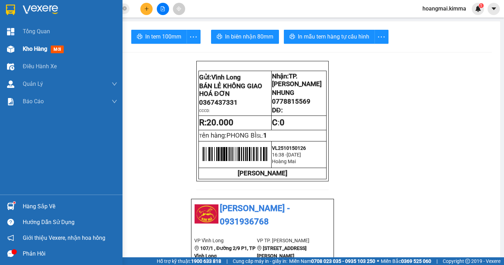
click at [39, 49] on span "Kho hàng" at bounding box center [35, 49] width 25 height 7
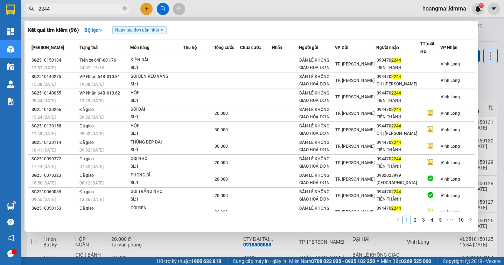
drag, startPoint x: 125, startPoint y: 9, endPoint x: 111, endPoint y: 11, distance: 13.4
click at [124, 9] on icon "close-circle" at bounding box center [125, 8] width 4 height 4
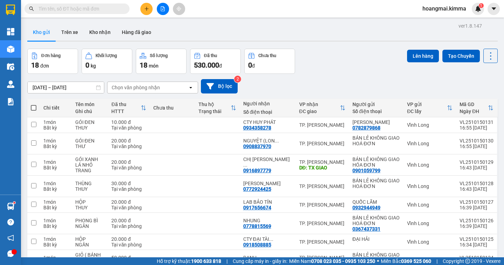
click at [111, 11] on input "text" at bounding box center [80, 9] width 83 height 8
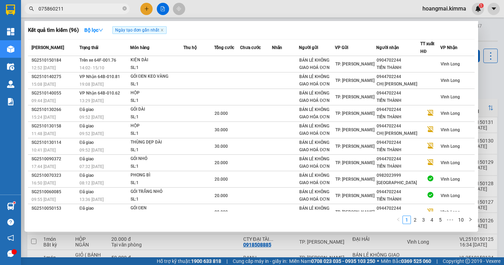
type input "0758602113"
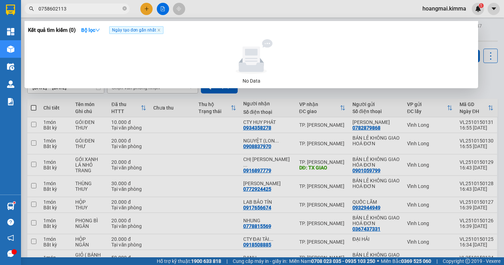
click at [46, 8] on input "0758602113" at bounding box center [80, 9] width 83 height 8
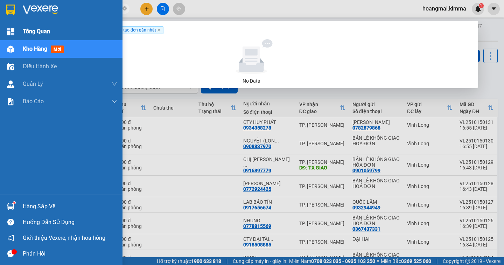
drag, startPoint x: 68, startPoint y: 11, endPoint x: 17, endPoint y: 25, distance: 52.7
click at [17, 25] on section "Kết quả tìm kiếm ( 0 ) Bộ lọc Ngày tạo đơn gần nhất No Data 0758602113 hoangmai…" at bounding box center [252, 132] width 504 height 265
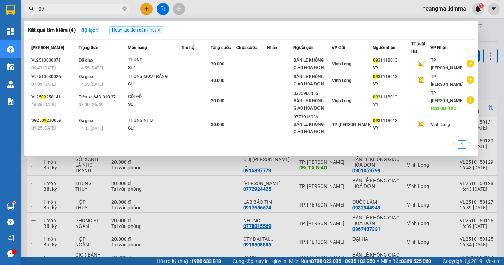
type input "0"
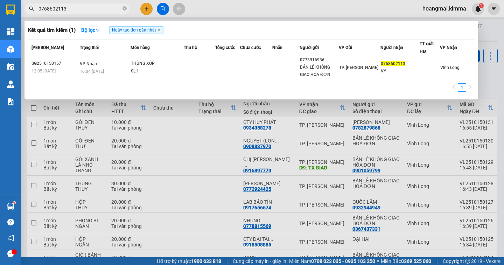
type input "0768602113"
click at [124, 7] on icon "close-circle" at bounding box center [125, 8] width 4 height 4
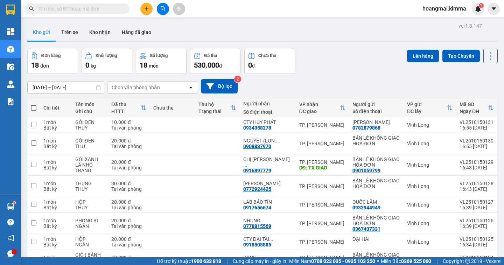
click at [108, 9] on input "text" at bounding box center [80, 9] width 83 height 8
click at [107, 9] on input "text" at bounding box center [80, 9] width 83 height 8
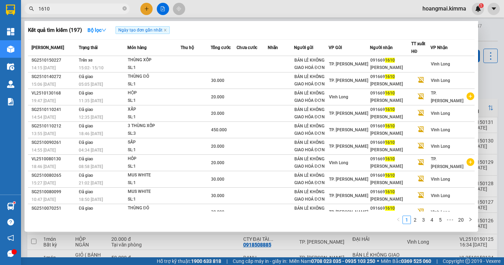
type input "1610"
